Goal: Find specific fact: Find specific fact

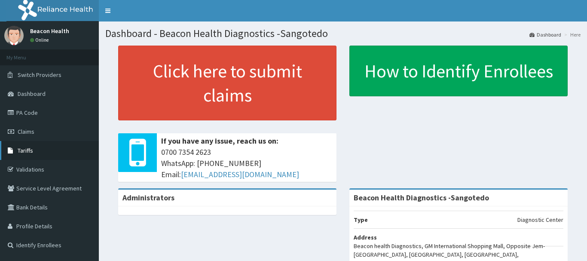
click at [25, 150] on span "Tariffs" at bounding box center [25, 151] width 15 height 8
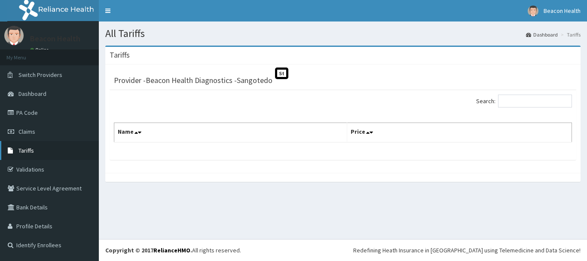
click at [22, 149] on span "Tariffs" at bounding box center [25, 151] width 15 height 8
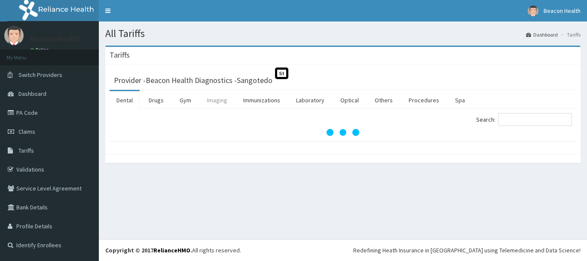
click at [221, 103] on link "Imaging" at bounding box center [217, 100] width 34 height 18
click at [306, 100] on link "Laboratory" at bounding box center [310, 100] width 42 height 18
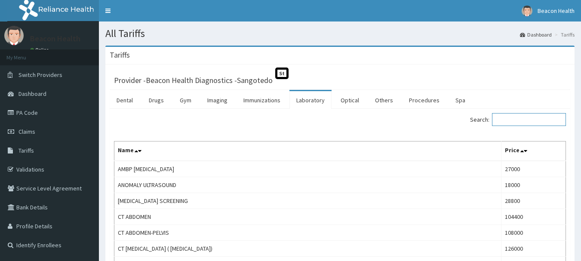
click at [521, 118] on input "Search:" at bounding box center [529, 119] width 74 height 13
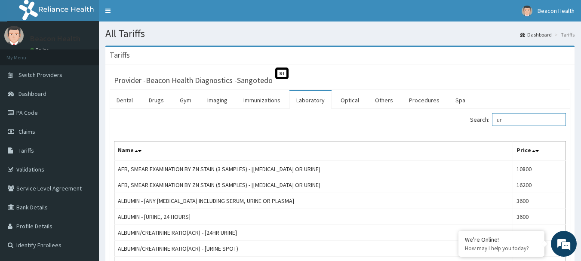
type input "u"
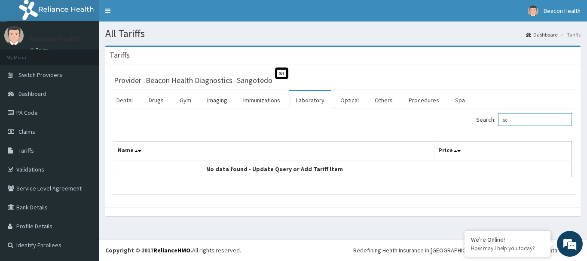
type input "s"
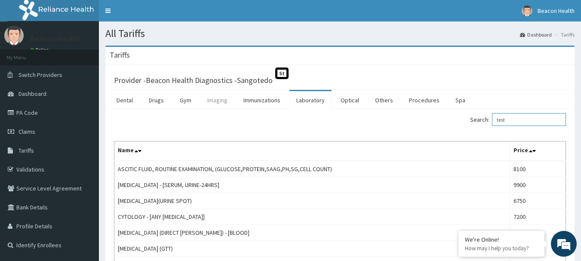
type input "test"
click at [216, 101] on link "Imaging" at bounding box center [217, 100] width 34 height 18
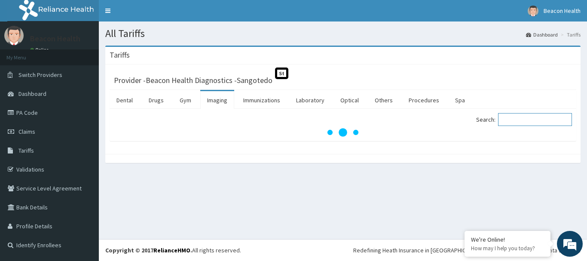
click at [529, 121] on input "Search:" at bounding box center [535, 119] width 74 height 13
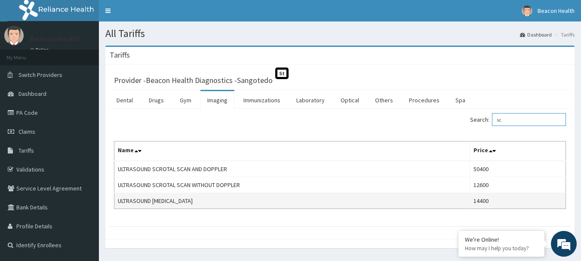
type input "s"
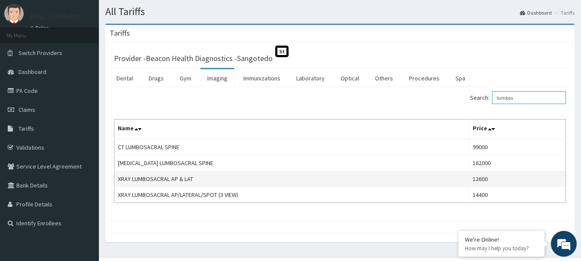
scroll to position [40, 0]
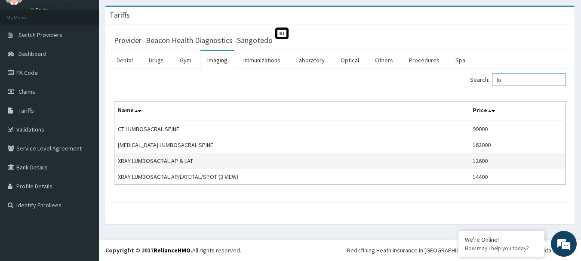
type input "l"
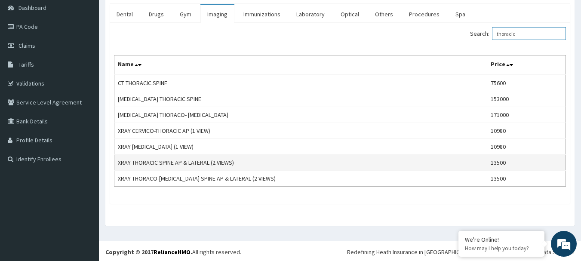
scroll to position [88, 0]
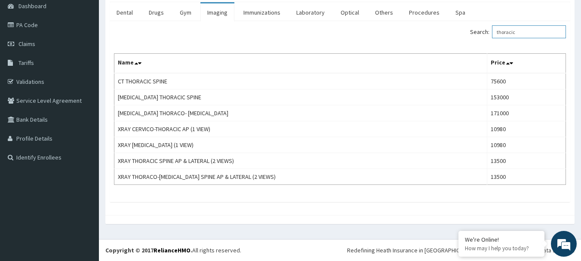
type input "thoracic"
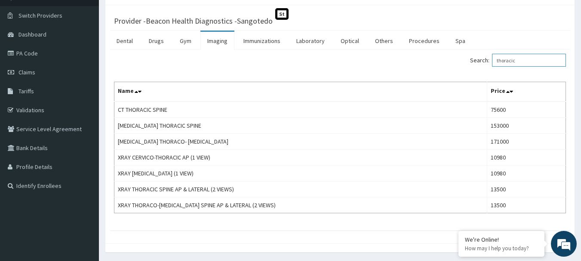
scroll to position [45, 0]
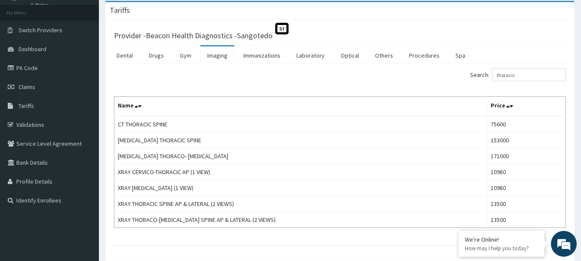
click at [223, 54] on link "Imaging" at bounding box center [217, 55] width 34 height 18
click at [534, 78] on input "Search:" at bounding box center [529, 74] width 74 height 13
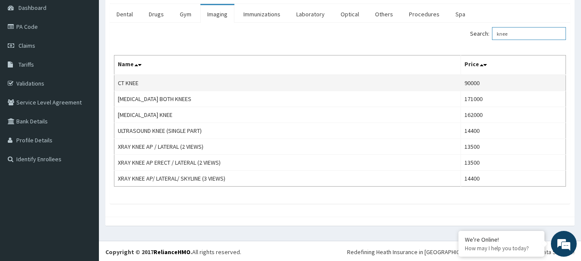
scroll to position [0, 0]
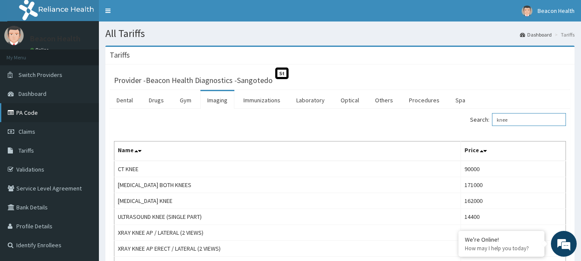
type input "knee"
click at [44, 113] on link "PA Code" at bounding box center [49, 112] width 99 height 19
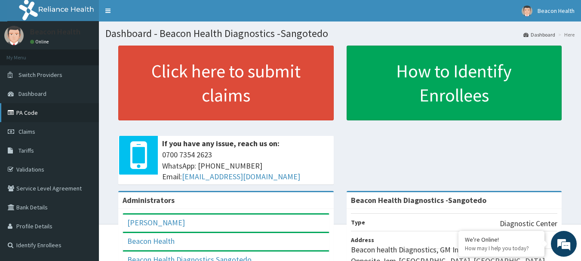
click at [34, 113] on link "PA Code" at bounding box center [49, 112] width 99 height 19
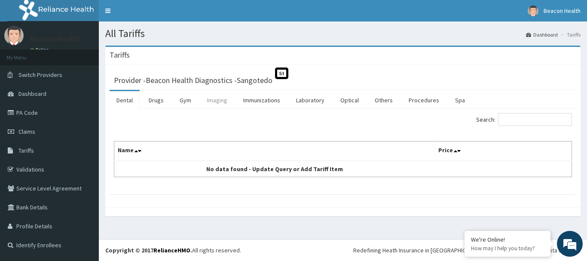
click at [220, 101] on link "Imaging" at bounding box center [217, 100] width 34 height 18
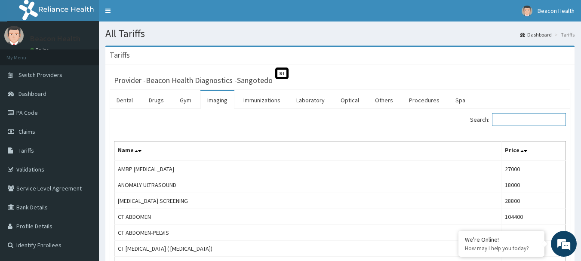
paste input "Xray Knee Ap / Lateral (2 Views)"
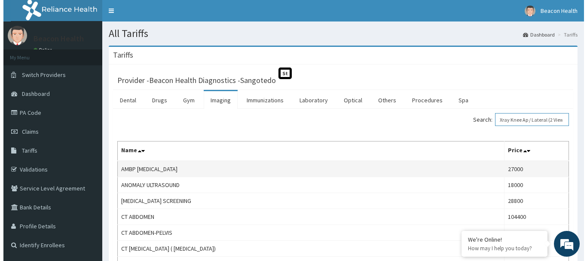
scroll to position [0, 18]
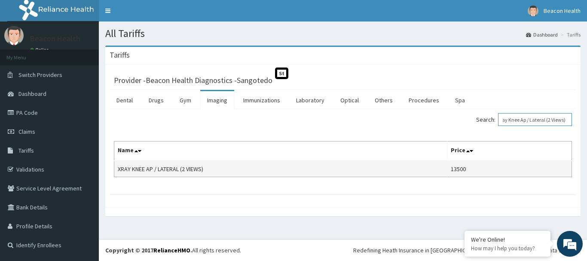
type input "Xray Knee Ap / Lateral (2 Views)"
drag, startPoint x: 455, startPoint y: 169, endPoint x: 472, endPoint y: 169, distance: 16.8
click at [472, 169] on td "13500" at bounding box center [509, 169] width 125 height 16
copy td "13500"
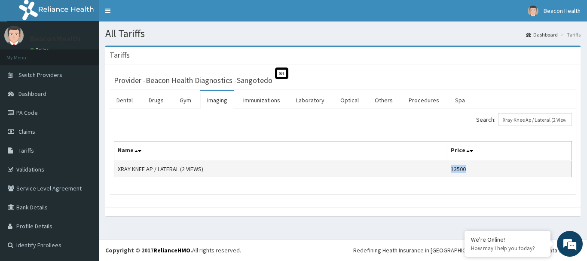
copy td "13500"
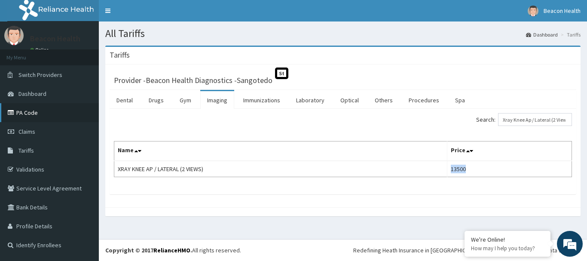
click at [34, 114] on link "PA Code" at bounding box center [49, 112] width 99 height 19
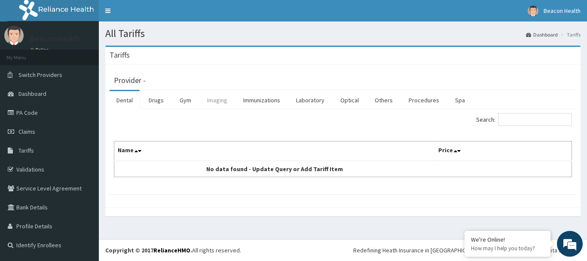
click at [217, 103] on link "Imaging" at bounding box center [217, 100] width 34 height 18
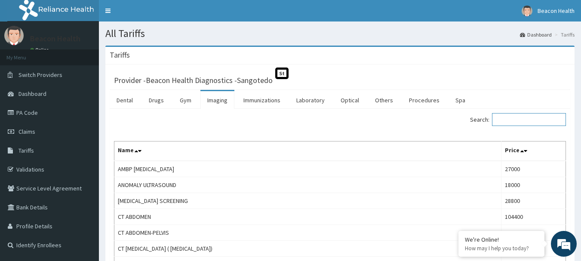
paste input "Xray Chest Ap & Lateral (2 Views)"
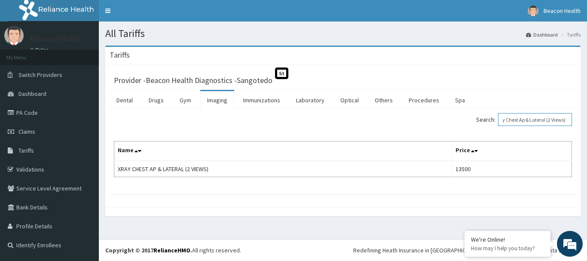
type input "Xray Chest Ap & Lateral (2 Views)"
click at [33, 120] on link "PA Code" at bounding box center [49, 112] width 99 height 19
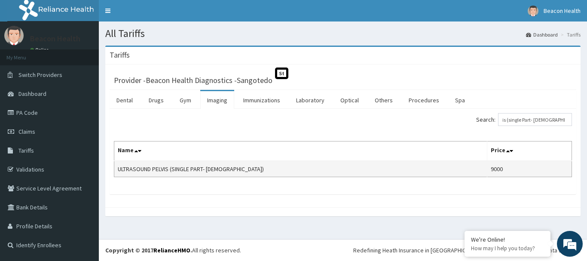
type input "Ultrasound Pelvis (single Part- Female)"
drag, startPoint x: 475, startPoint y: 169, endPoint x: 487, endPoint y: 172, distance: 12.6
click at [487, 172] on td "9000" at bounding box center [529, 169] width 85 height 16
copy td "9000"
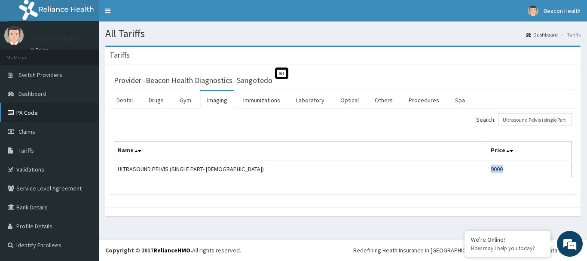
click at [40, 114] on link "PA Code" at bounding box center [49, 112] width 99 height 19
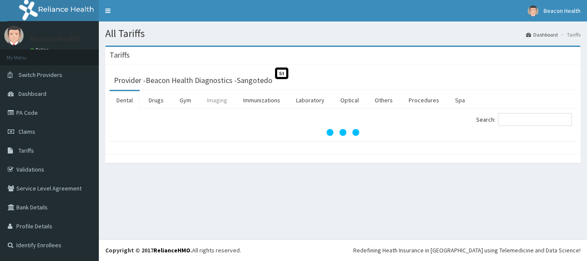
click at [214, 101] on link "Imaging" at bounding box center [217, 100] width 34 height 18
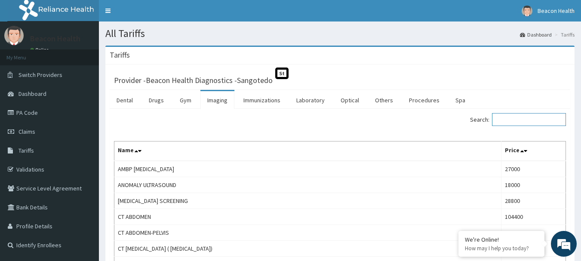
click at [519, 120] on input "Search:" at bounding box center [529, 119] width 74 height 13
paste input "Xray Wrist Ap/lateral (2 Views)"
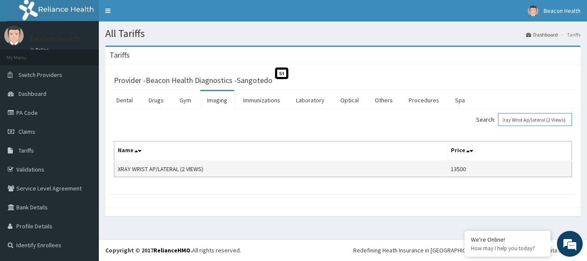
type input "Xray Wrist Ap/lateral (2 Views)"
click at [463, 171] on td "13500" at bounding box center [509, 169] width 125 height 16
copy td "13500"
